Goal: Information Seeking & Learning: Find specific fact

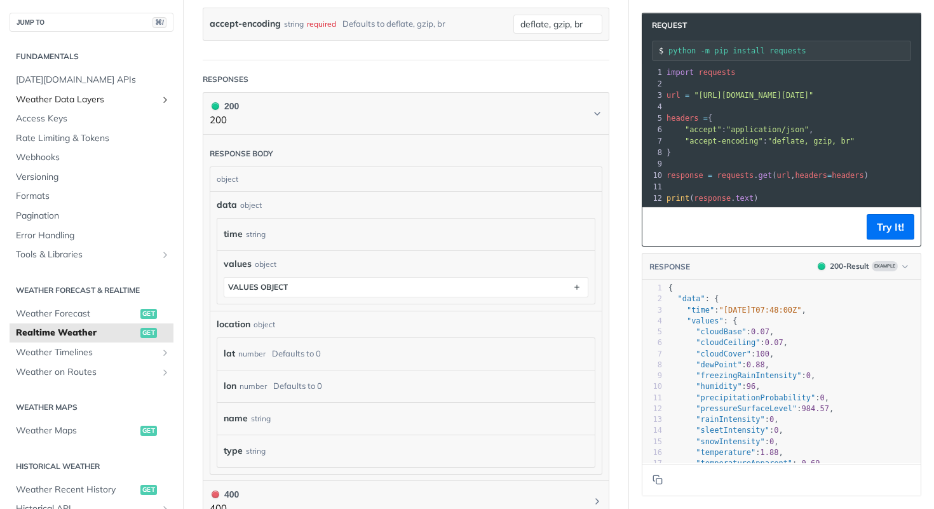
click at [132, 97] on span "Weather Data Layers" at bounding box center [86, 99] width 141 height 13
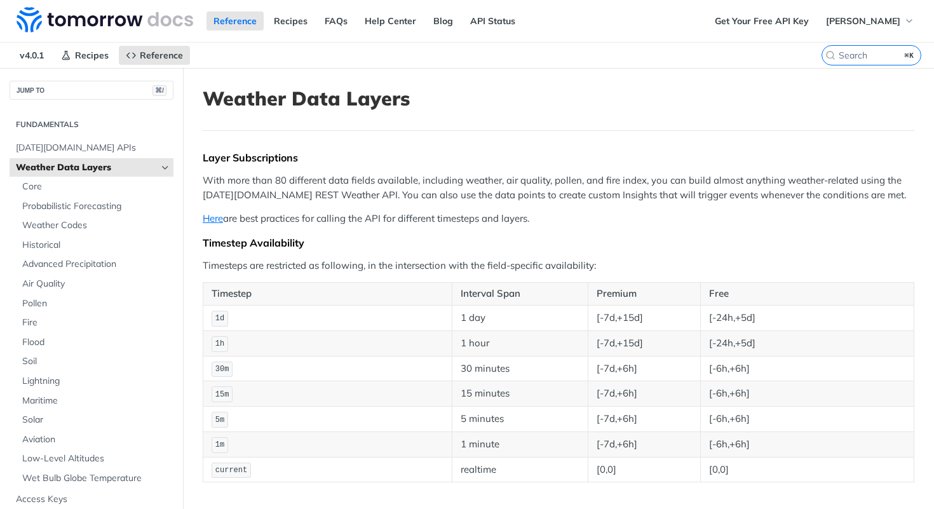
click at [60, 122] on h2 "Fundamentals" at bounding box center [92, 124] width 164 height 11
click at [37, 179] on link "Core" at bounding box center [95, 186] width 158 height 19
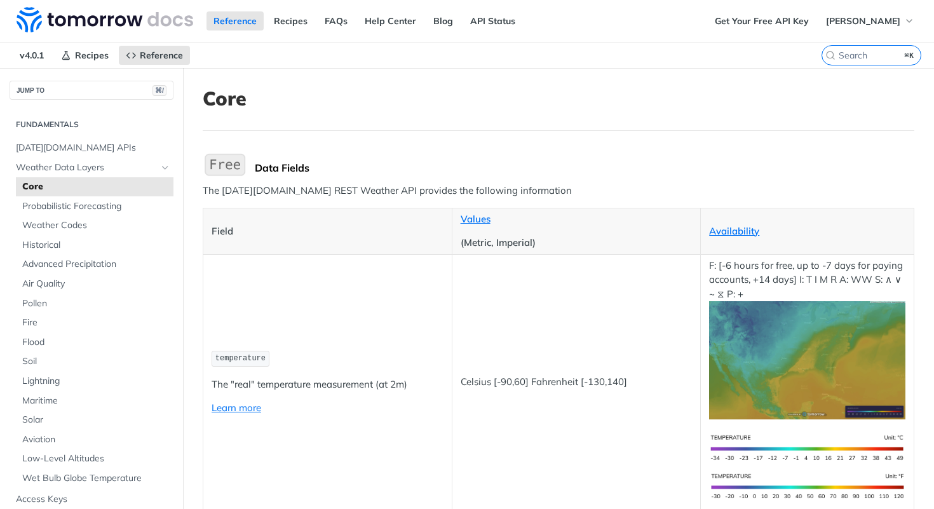
scroll to position [5224, 0]
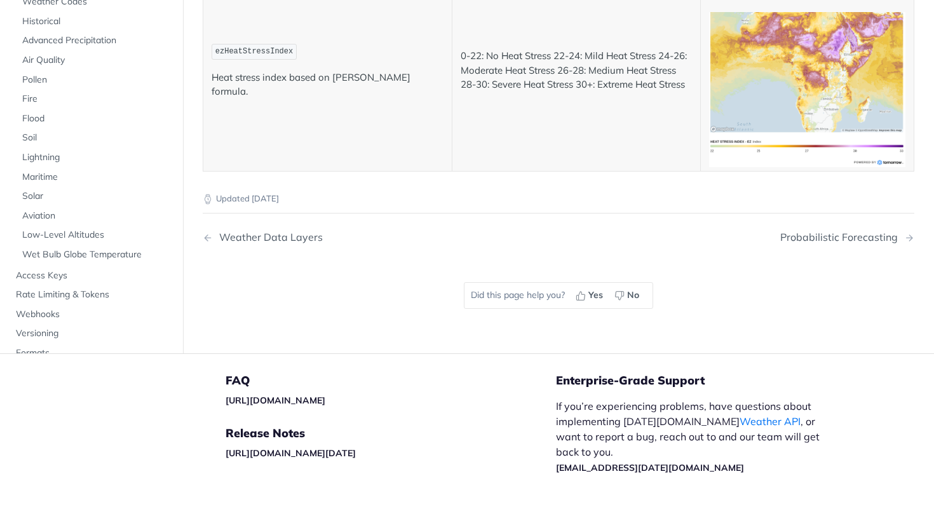
copy p "New"
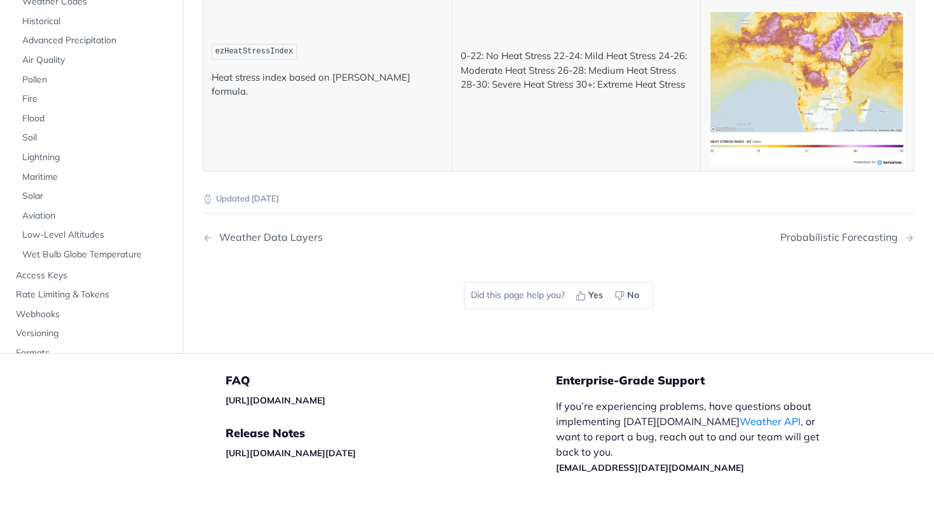
drag, startPoint x: 654, startPoint y: 253, endPoint x: 579, endPoint y: 252, distance: 75.6
copy p "Waxing Crescent"
drag, startPoint x: 602, startPoint y: 264, endPoint x: 545, endPoint y: 264, distance: 56.6
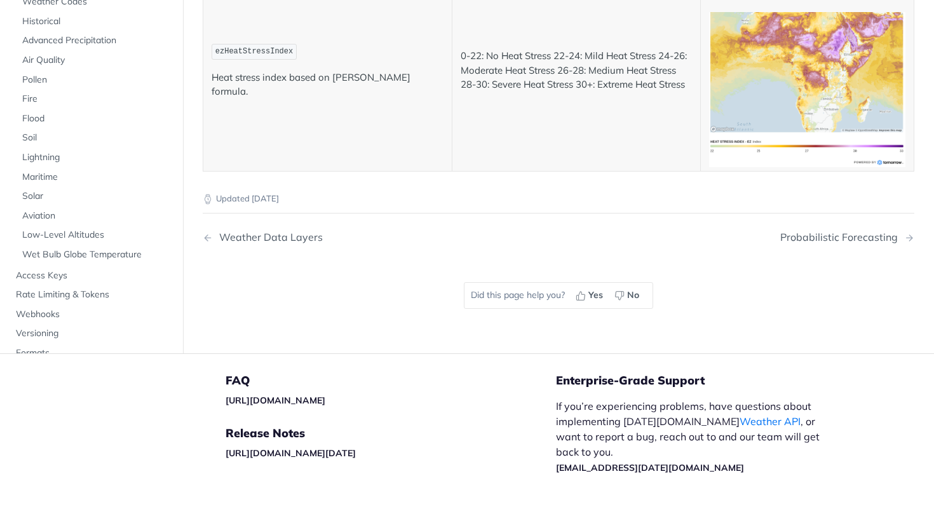
copy p "First Quarter"
drag, startPoint x: 535, startPoint y: 278, endPoint x: 463, endPoint y: 279, distance: 72.4
copy p "Waxing Gibbous"
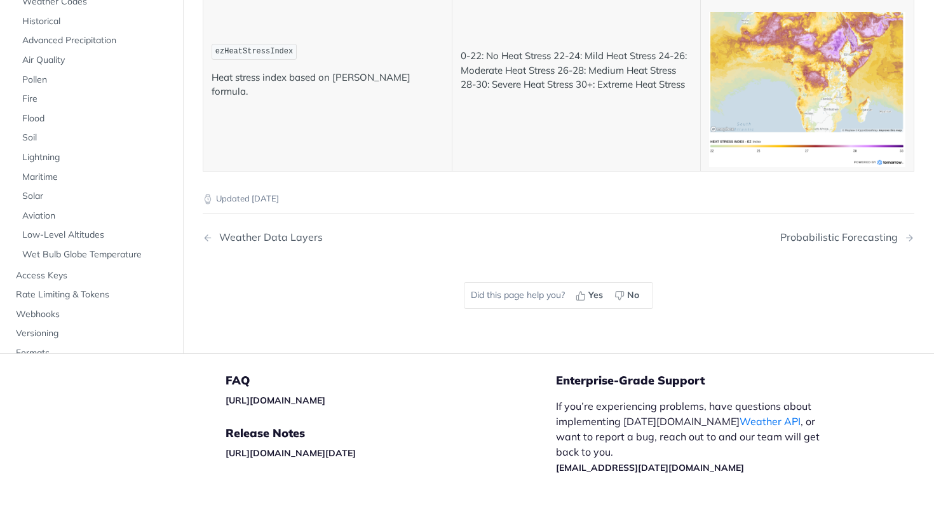
copy p "Full"
drag, startPoint x: 510, startPoint y: 290, endPoint x: 580, endPoint y: 290, distance: 70.5
copy p "Waning Gibbous"
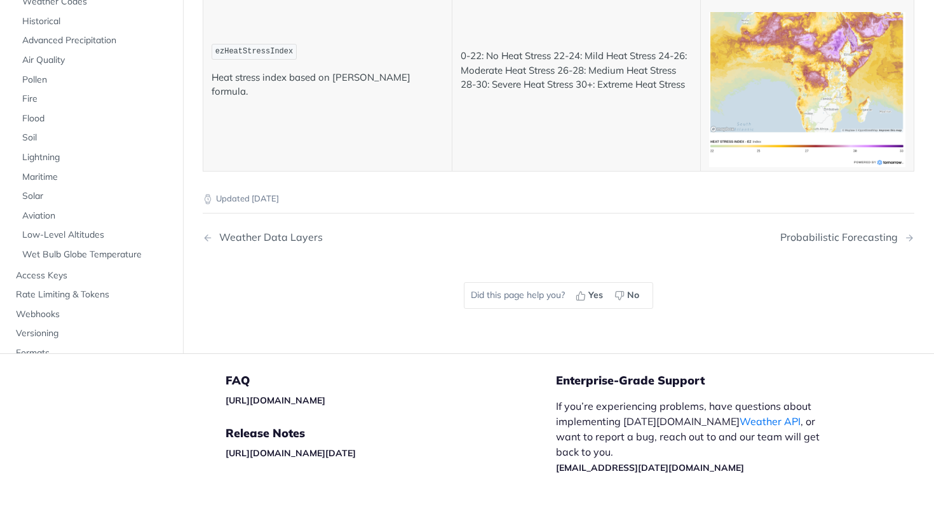
drag, startPoint x: 667, startPoint y: 288, endPoint x: 497, endPoint y: 308, distance: 170.8
drag, startPoint x: 670, startPoint y: 294, endPoint x: 494, endPoint y: 309, distance: 176.0
copy p "Third Quarter"
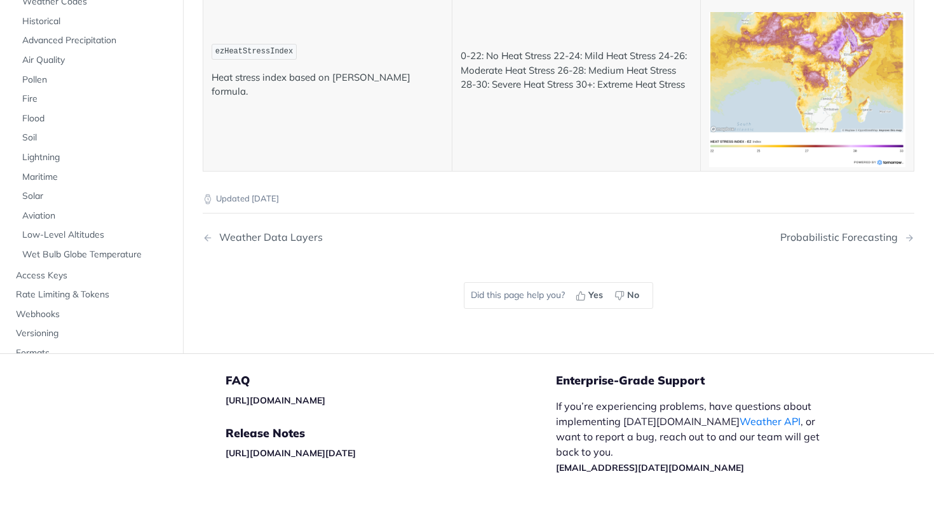
drag, startPoint x: 585, startPoint y: 309, endPoint x: 656, endPoint y: 310, distance: 71.2
copy p "Waning Crescen"
